Goal: Register for event/course

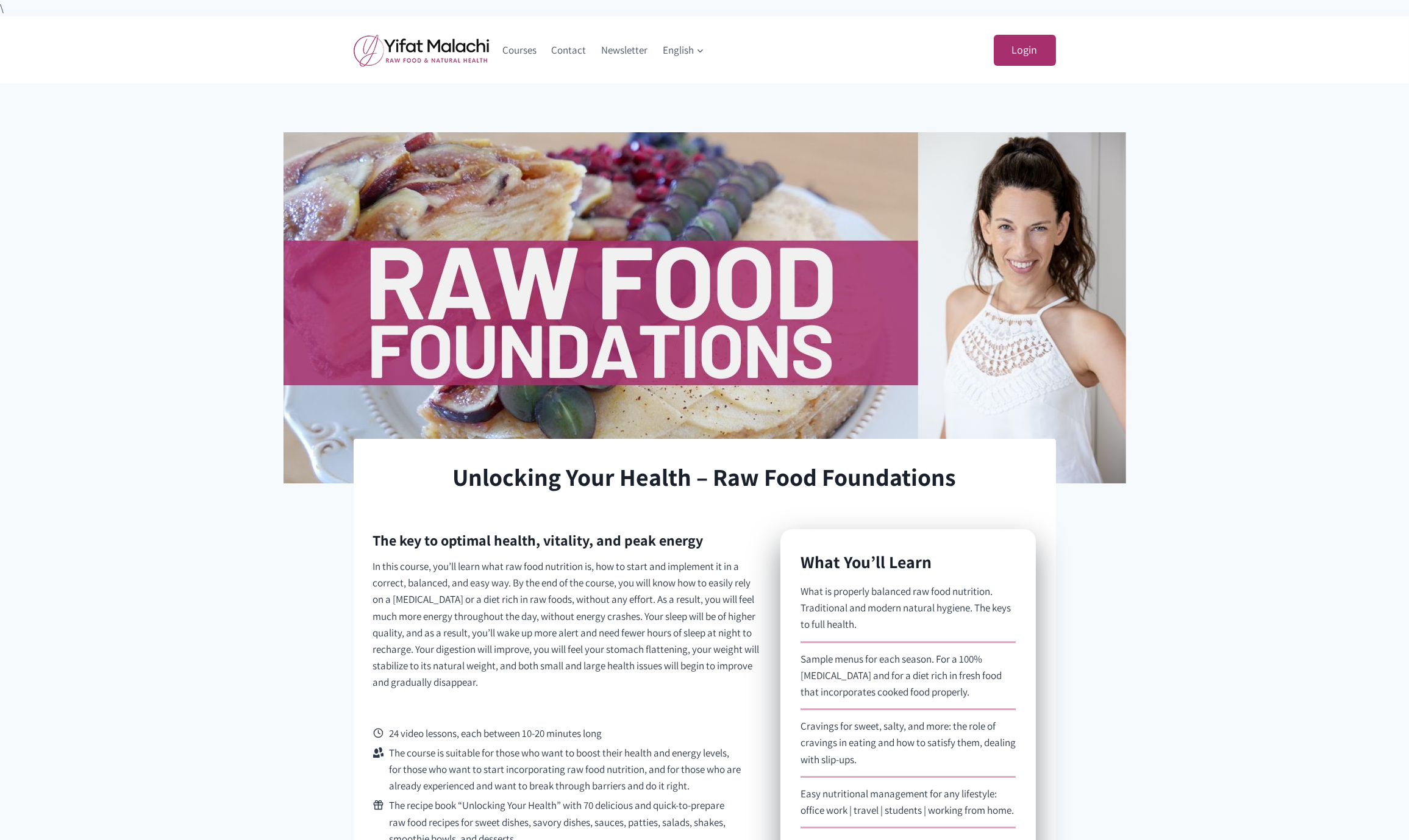
click at [130, 189] on div "Unlocking Your Health – Raw Food Foundations Current Status Not Enrolled Enroll…" at bounding box center [704, 734] width 1409 height 1204
